Goal: Browse casually

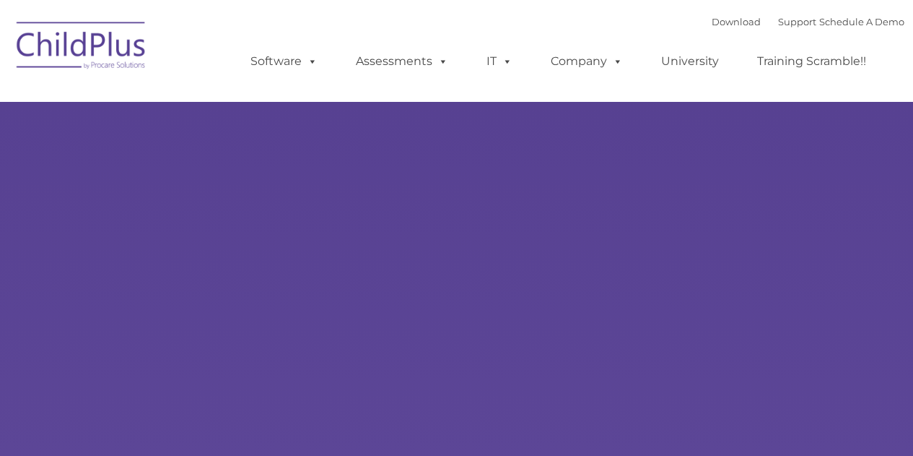
select select "MEDIUM"
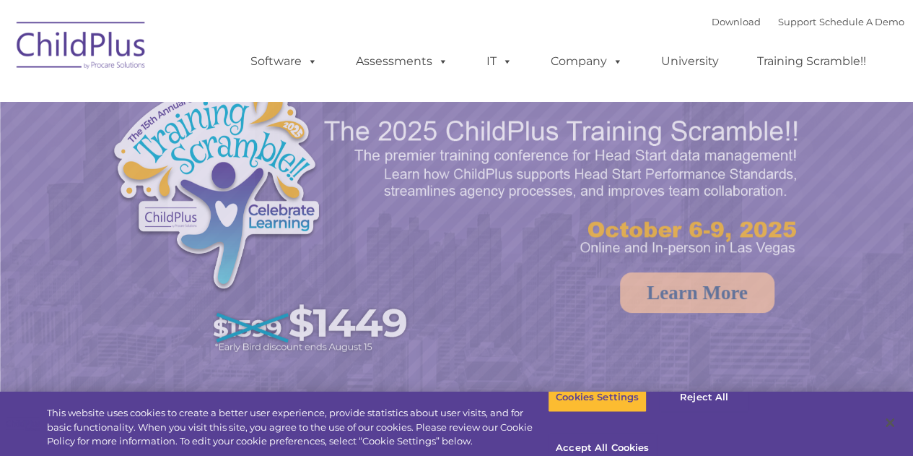
select select "MEDIUM"
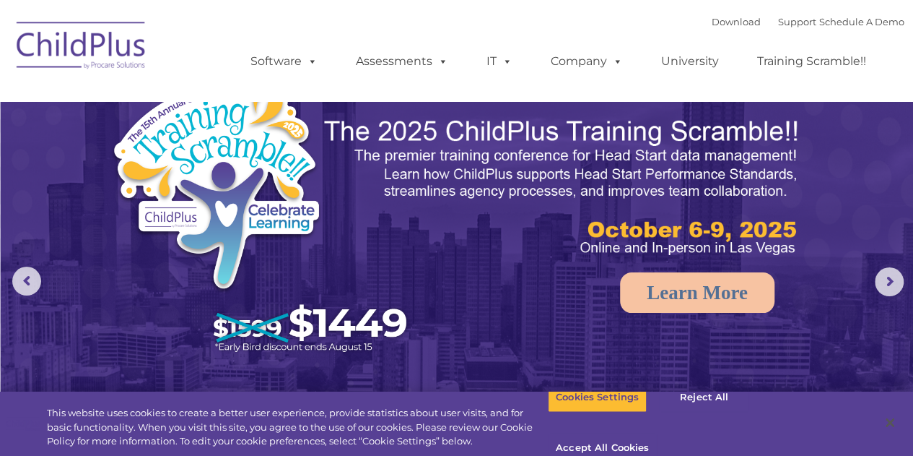
click at [64, 34] on img at bounding box center [81, 48] width 144 height 72
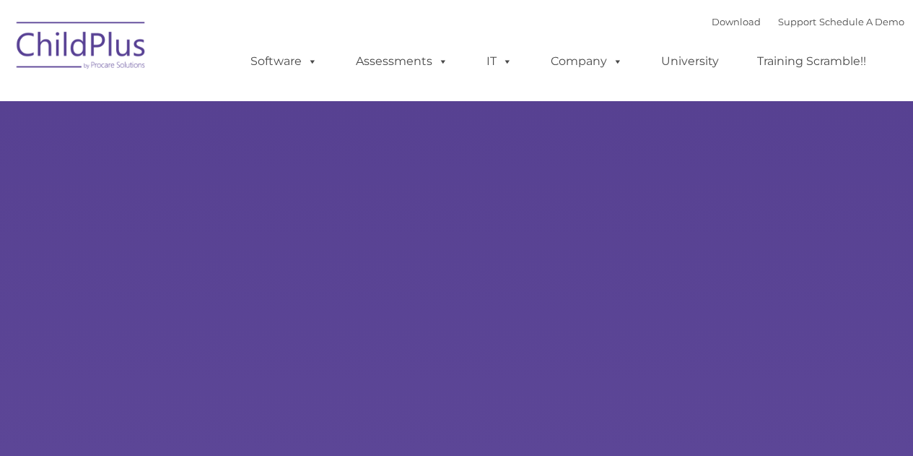
type input ""
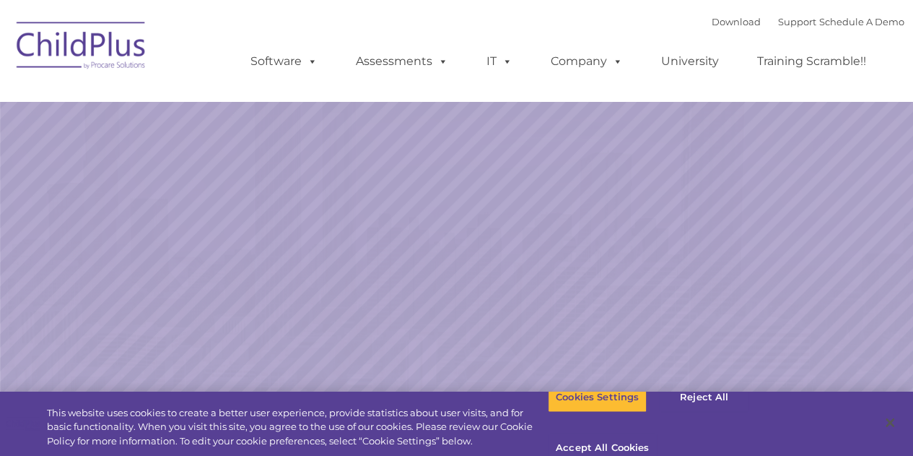
select select "MEDIUM"
